Goal: Transaction & Acquisition: Book appointment/travel/reservation

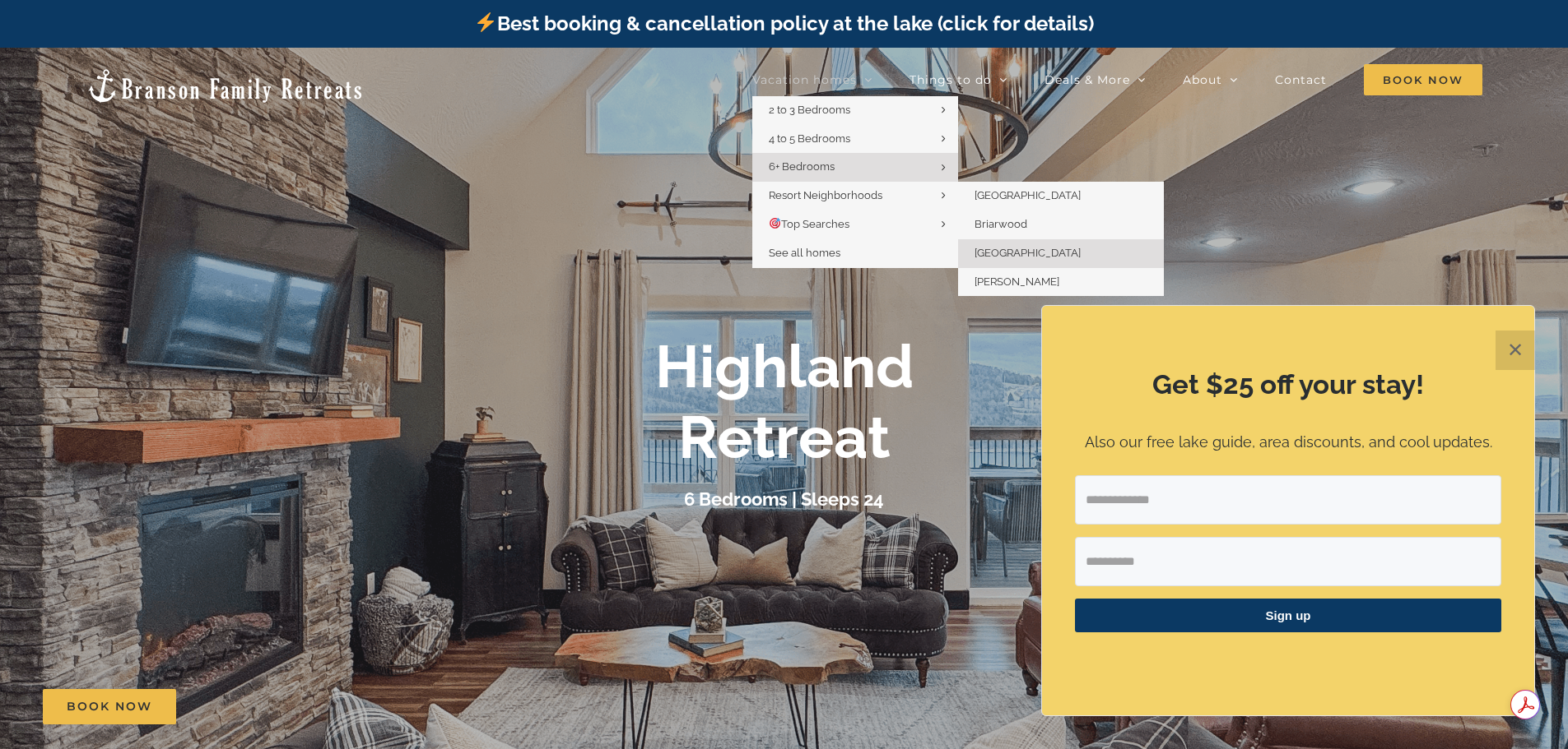
click at [991, 260] on link "[GEOGRAPHIC_DATA]" at bounding box center [1061, 254] width 206 height 29
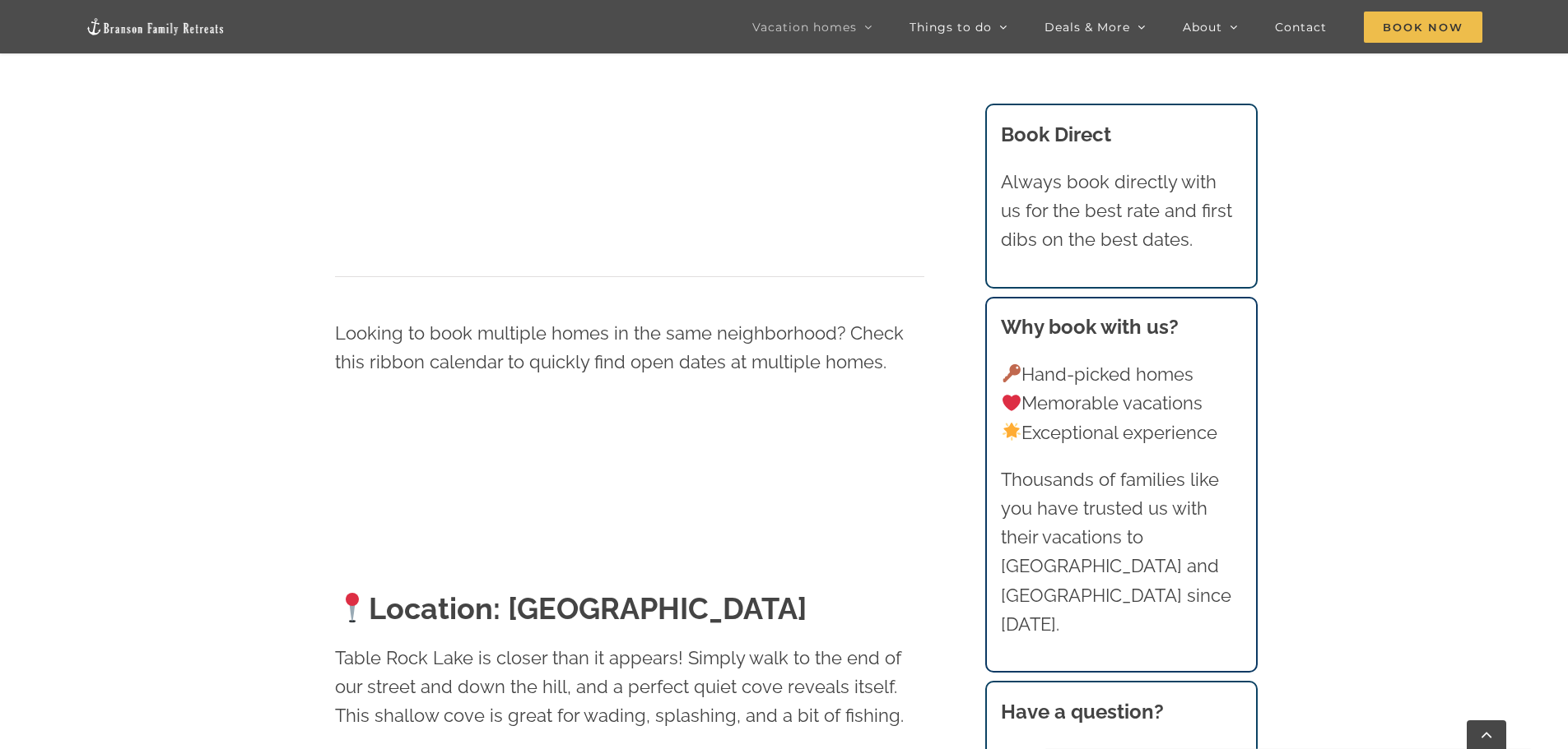
scroll to position [1234, 0]
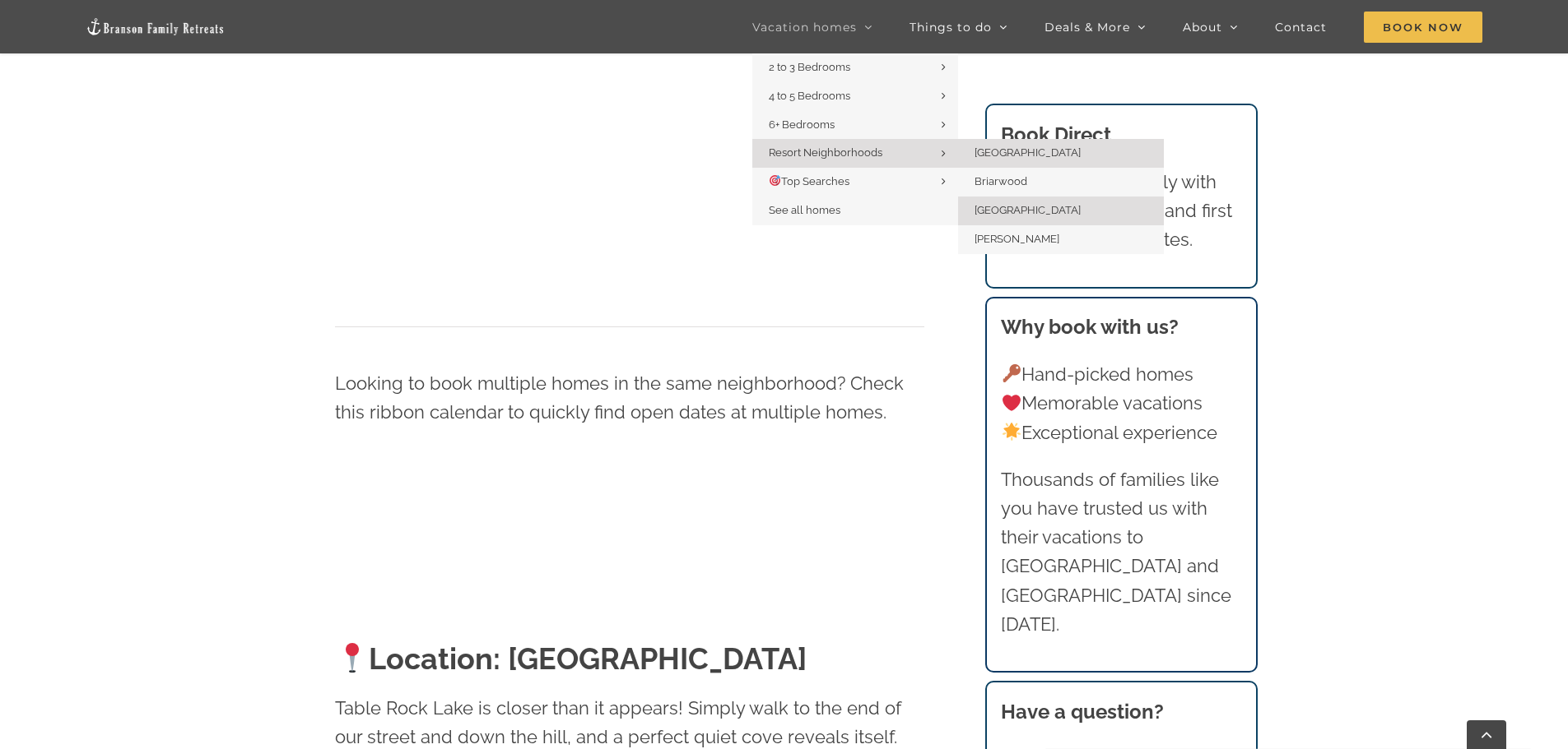
click at [1025, 150] on span "[GEOGRAPHIC_DATA]" at bounding box center [1028, 152] width 106 height 13
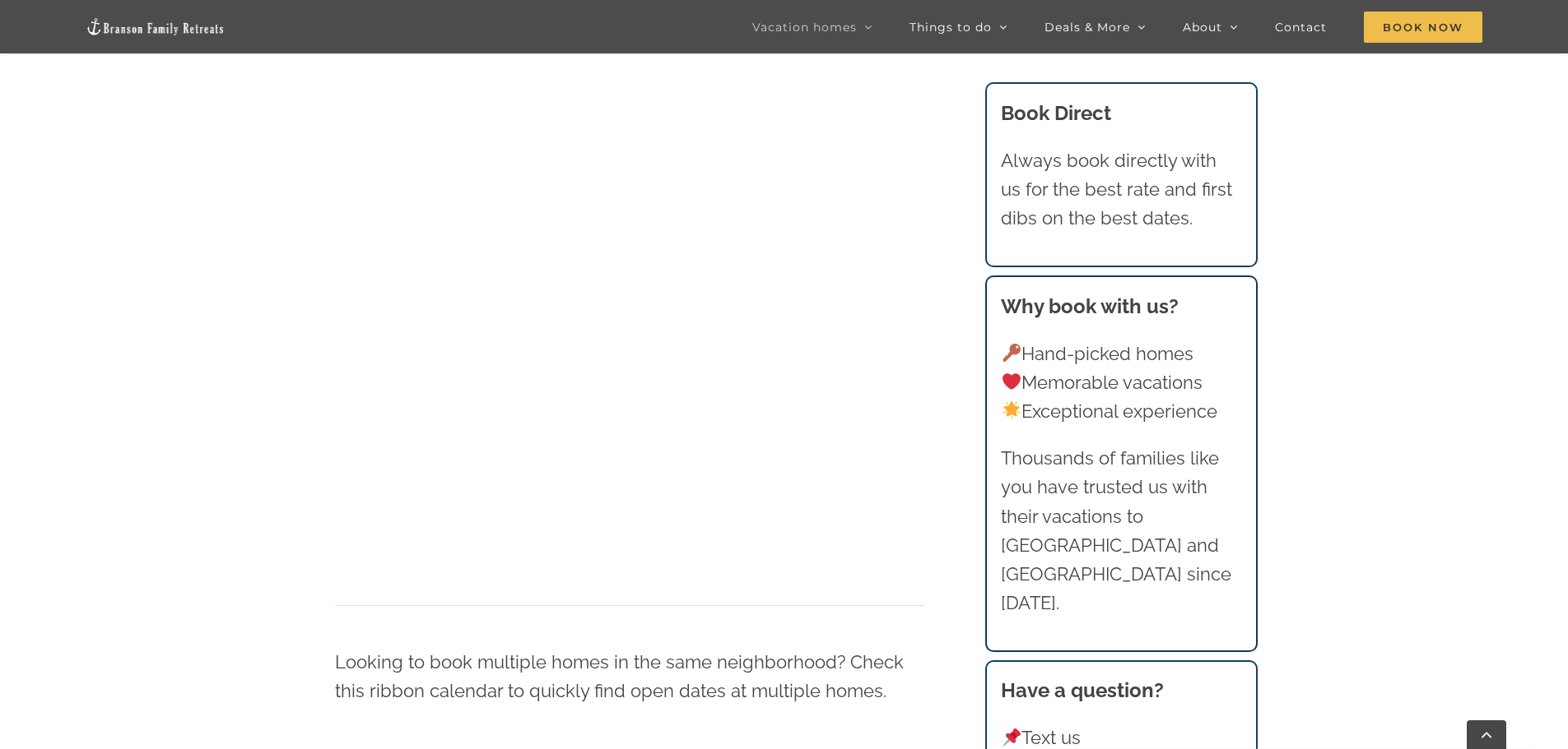
scroll to position [1316, 0]
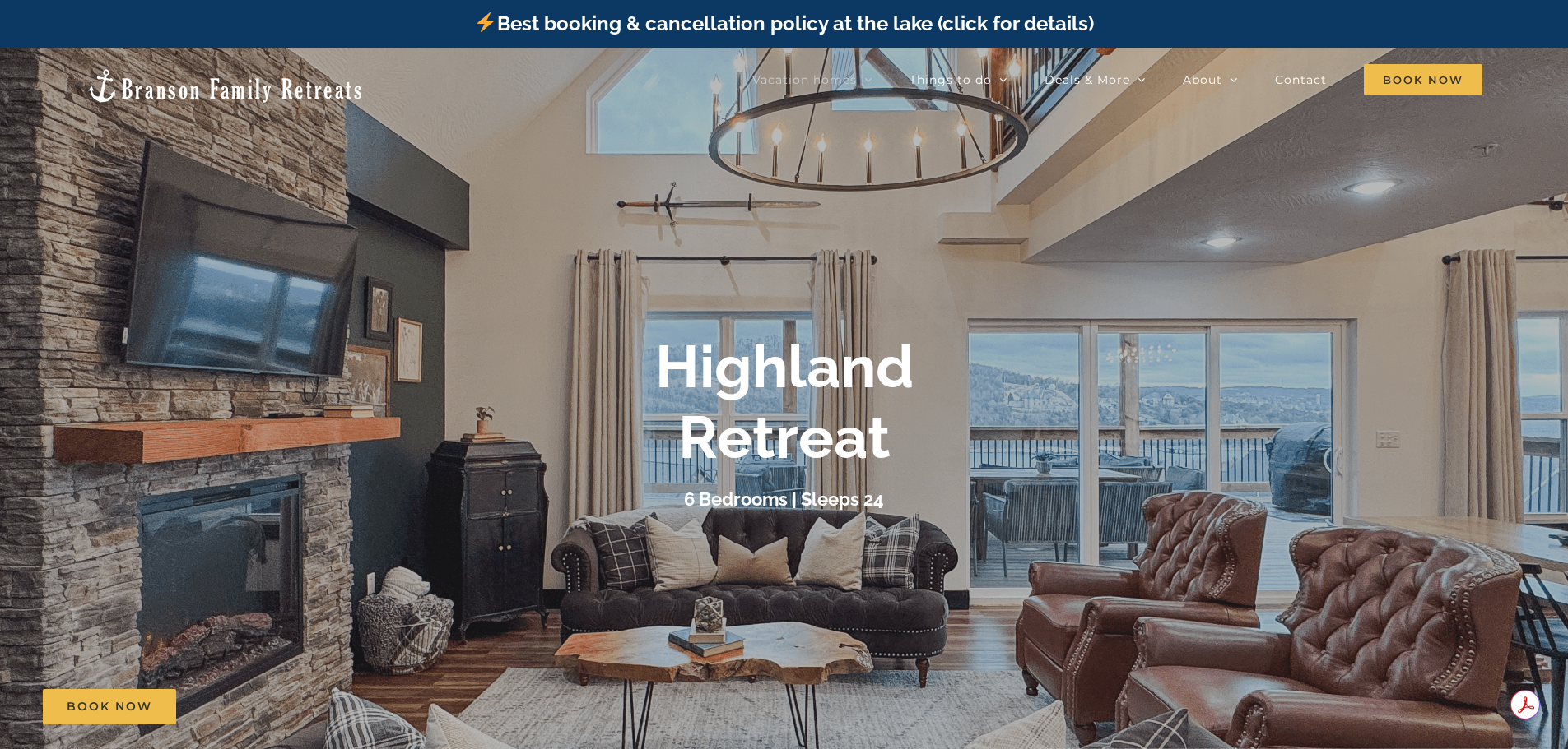
drag, startPoint x: 147, startPoint y: 590, endPoint x: 182, endPoint y: 626, distance: 50.2
click at [147, 590] on div at bounding box center [784, 422] width 1568 height 749
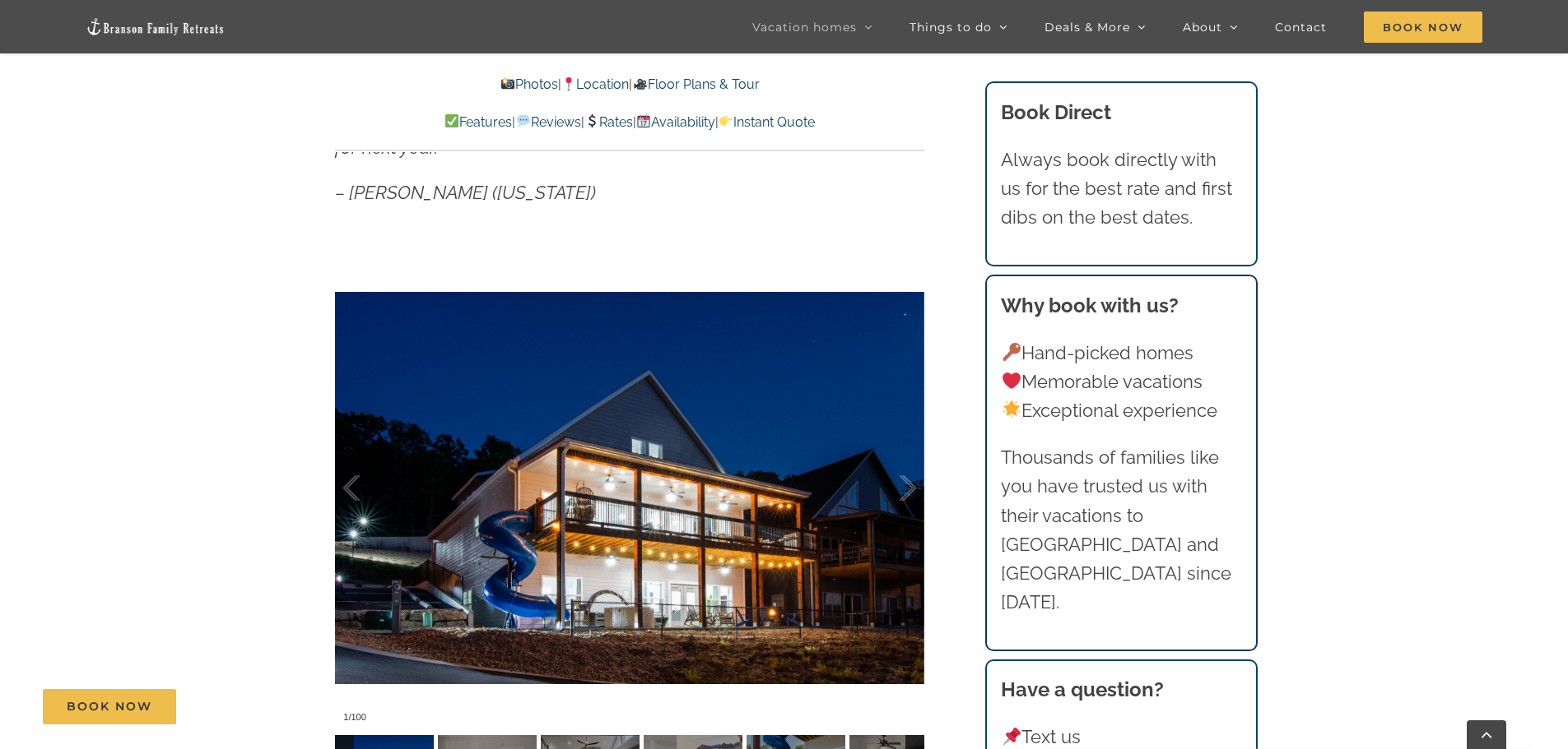
scroll to position [1563, 0]
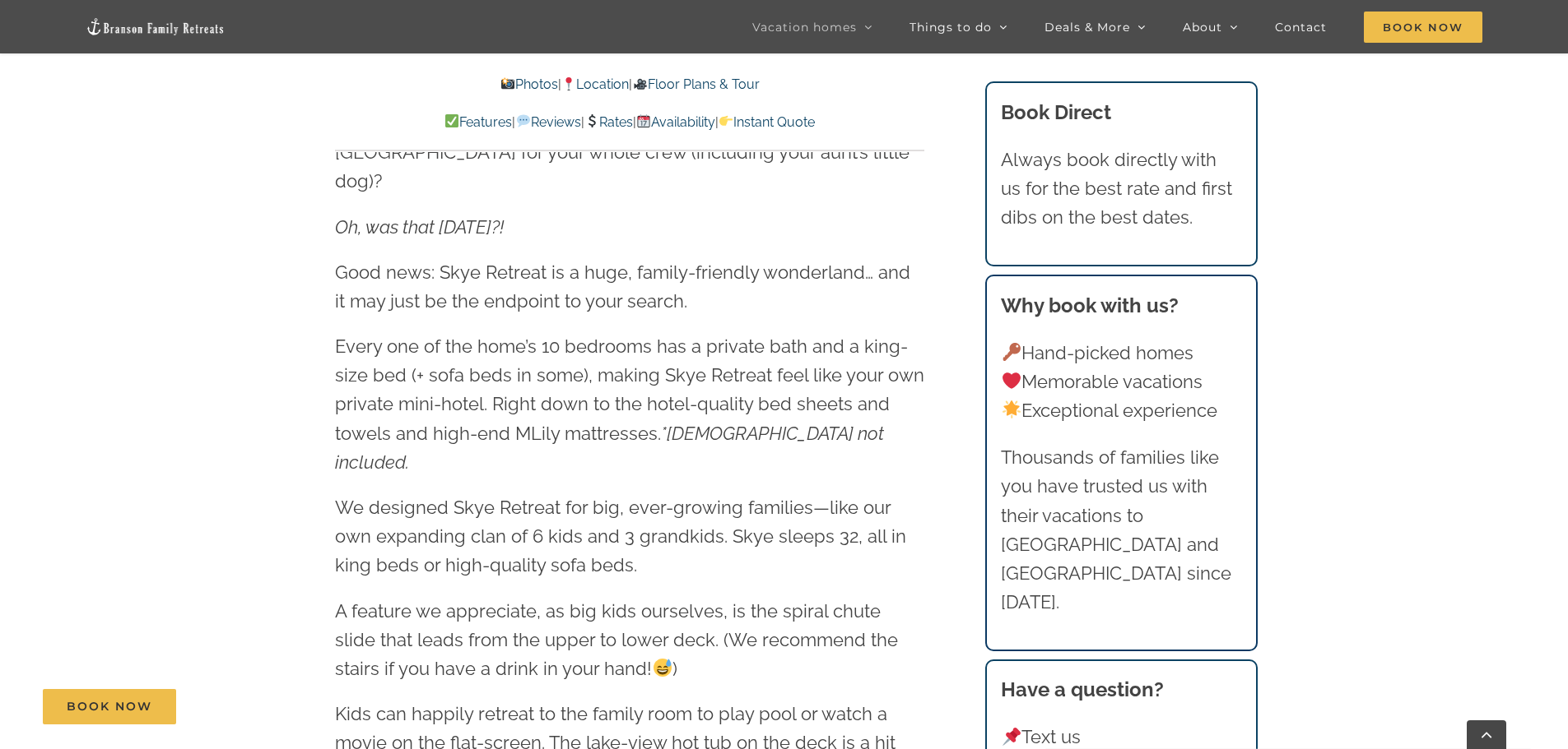
click at [815, 127] on link "Instant Quote" at bounding box center [766, 122] width 96 height 15
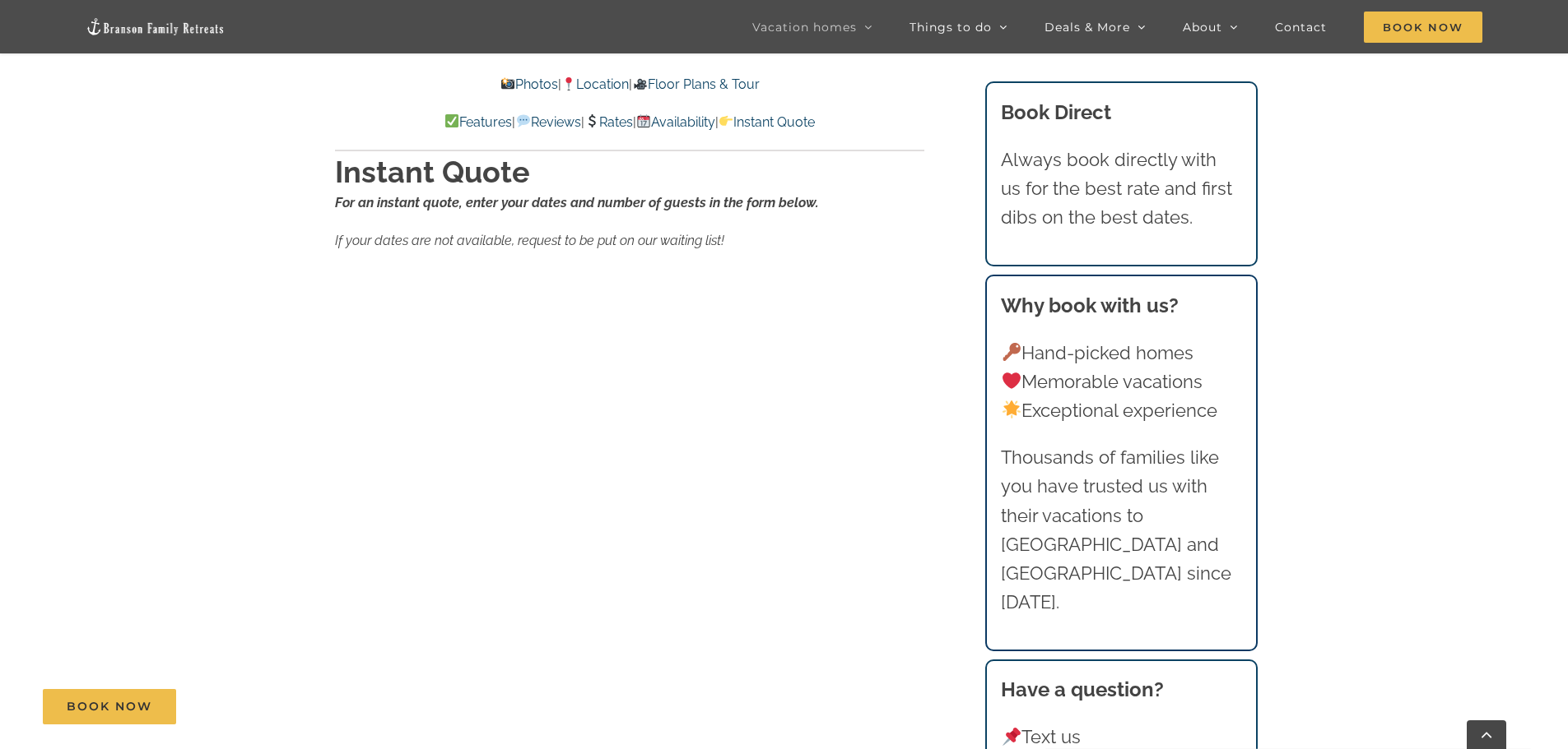
scroll to position [11279, 0]
